Goal: Navigation & Orientation: Find specific page/section

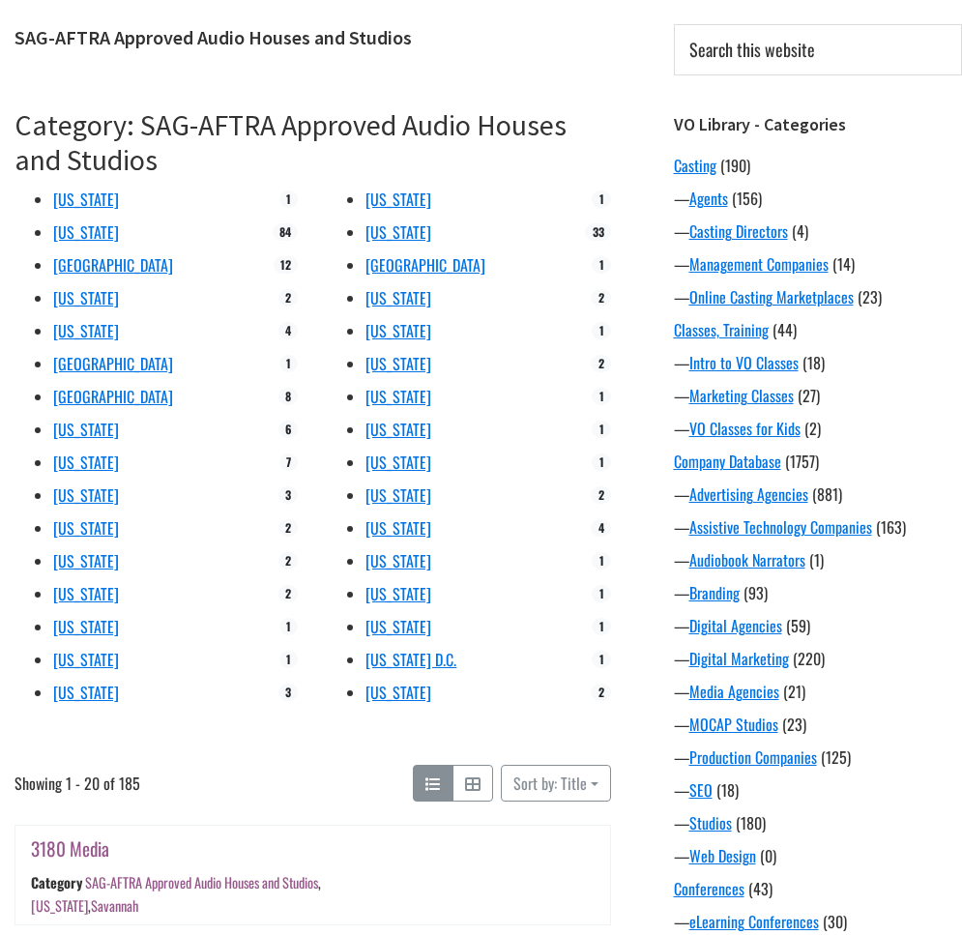
scroll to position [258, 0]
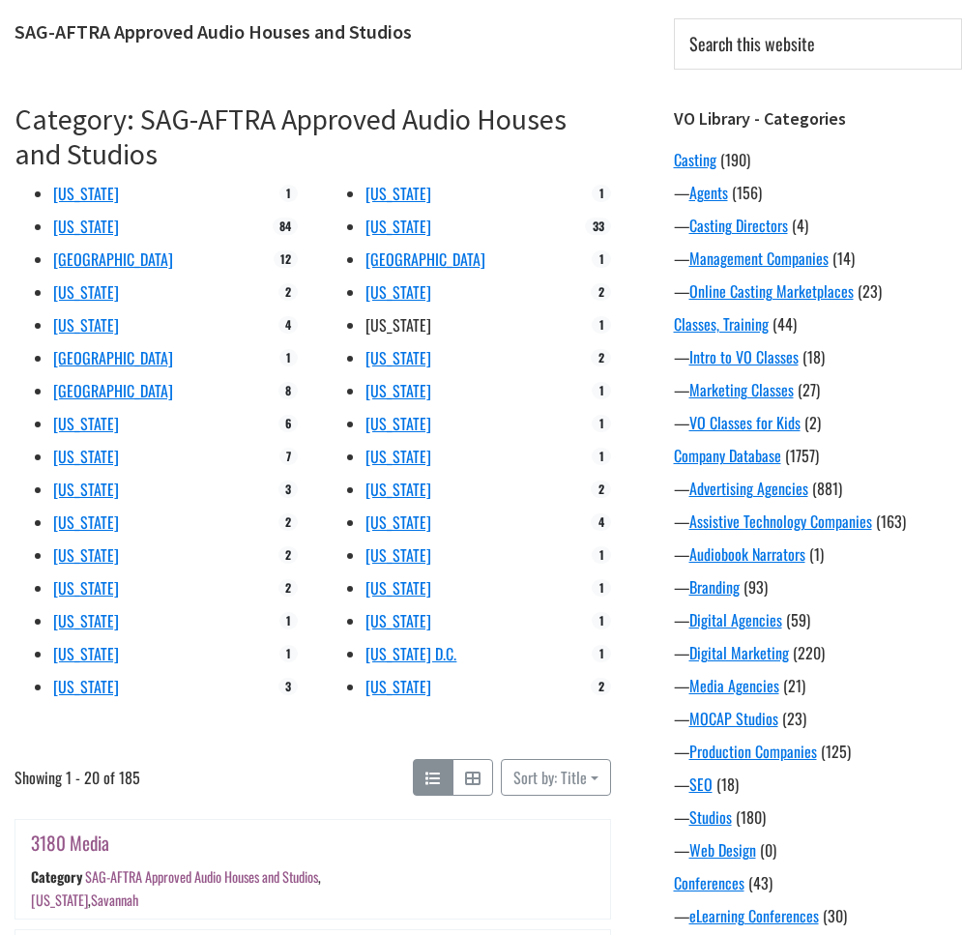
click at [386, 313] on link "[US_STATE]" at bounding box center [398, 324] width 66 height 23
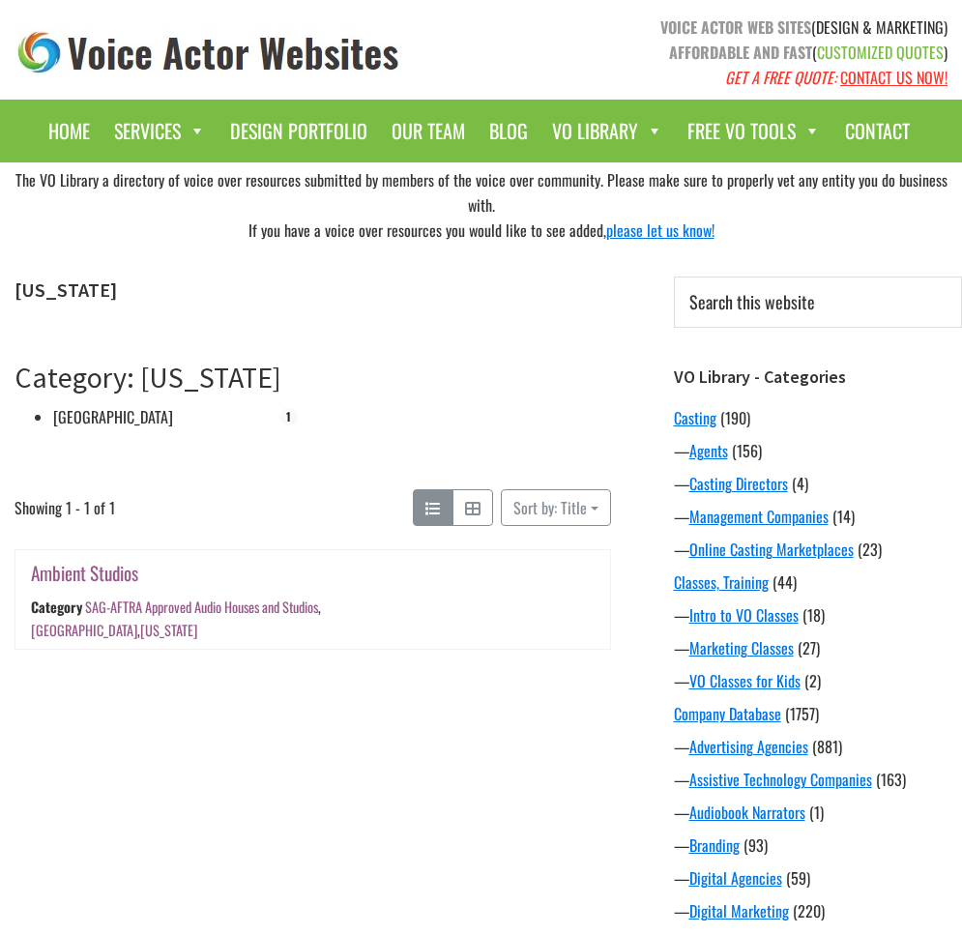
click at [76, 405] on link "[GEOGRAPHIC_DATA]" at bounding box center [113, 416] width 120 height 23
